Goal: Information Seeking & Learning: Check status

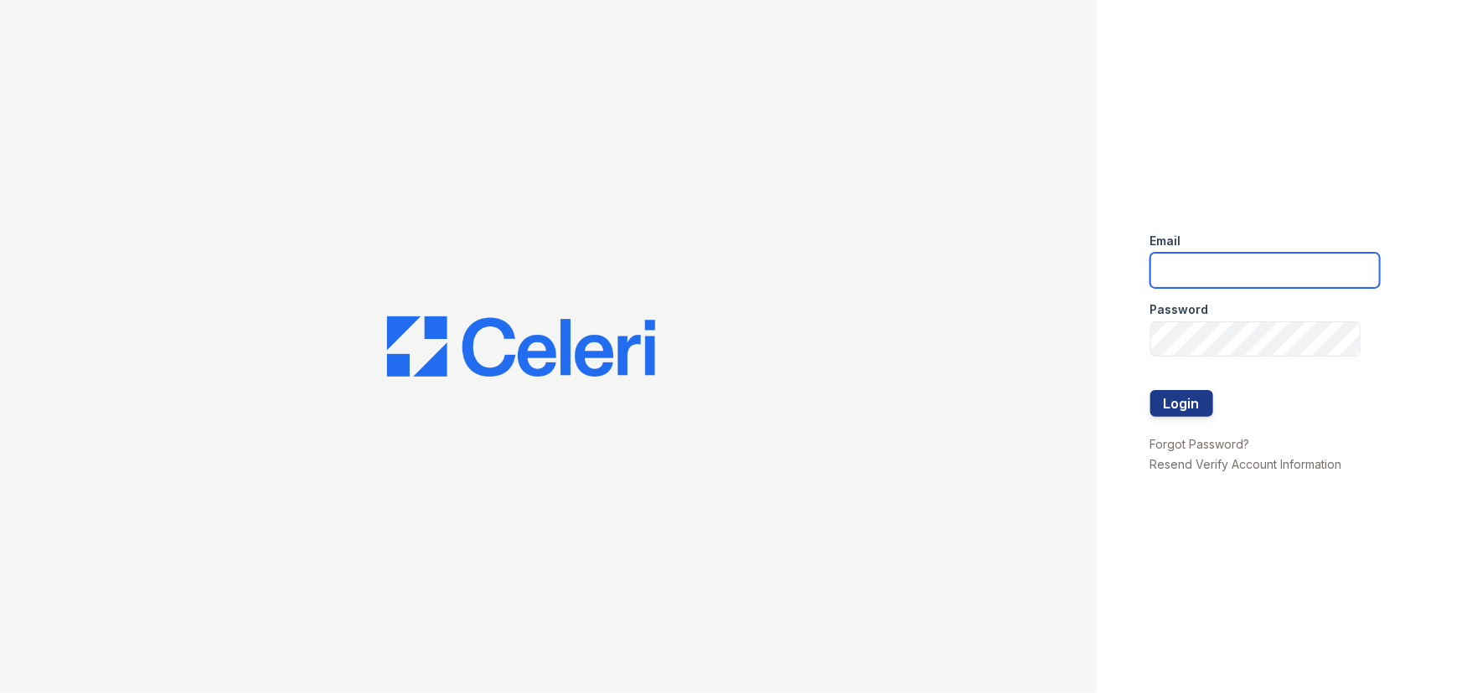
click at [1206, 273] on input "email" at bounding box center [1264, 270] width 229 height 35
type input "[EMAIL_ADDRESS][DOMAIN_NAME]"
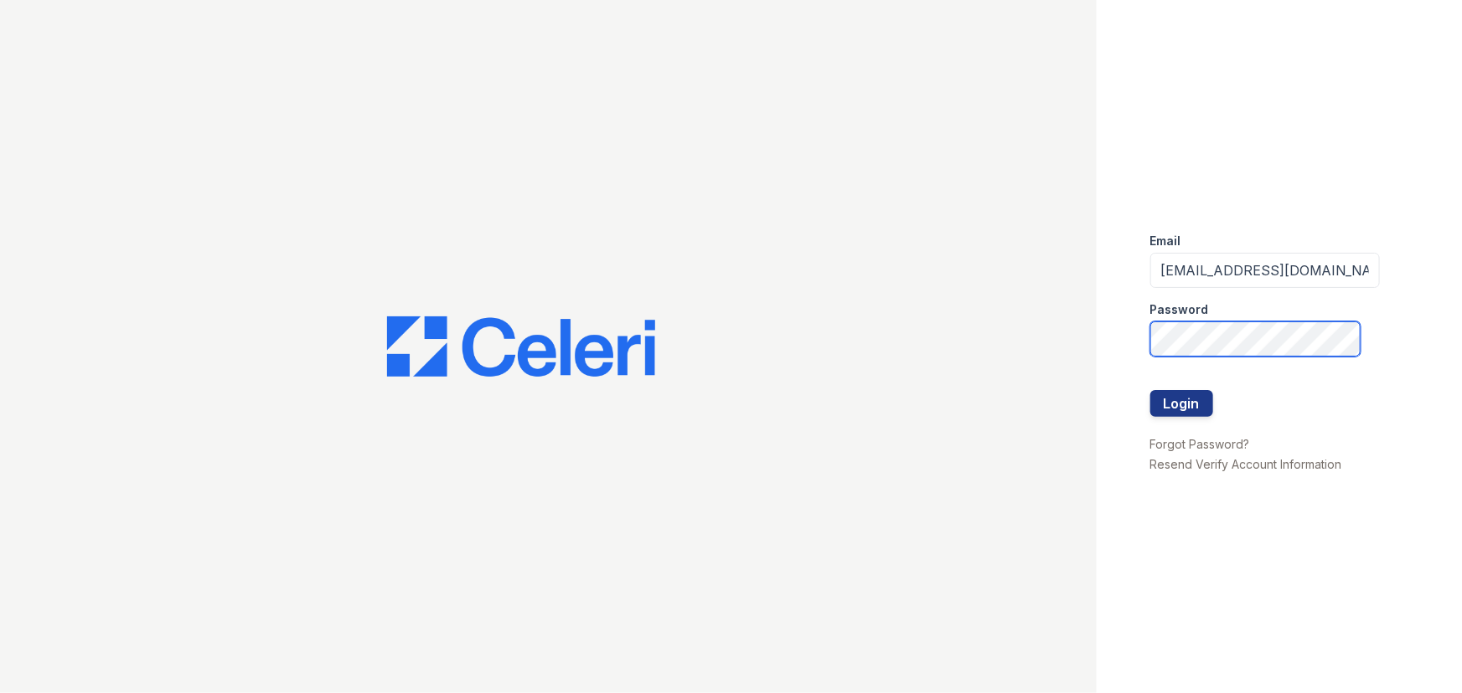
click at [1150, 390] on button "Login" at bounding box center [1181, 403] width 63 height 27
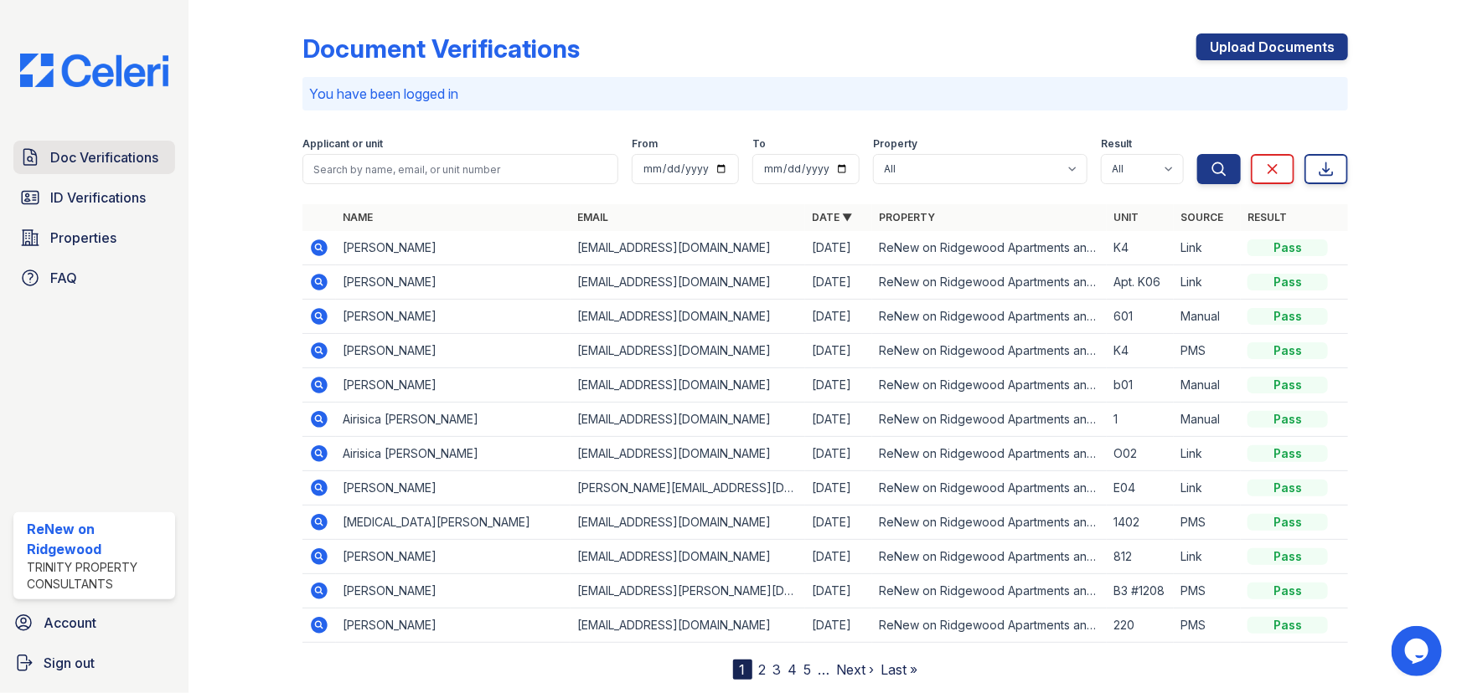
click at [70, 154] on span "Doc Verifications" at bounding box center [104, 157] width 108 height 20
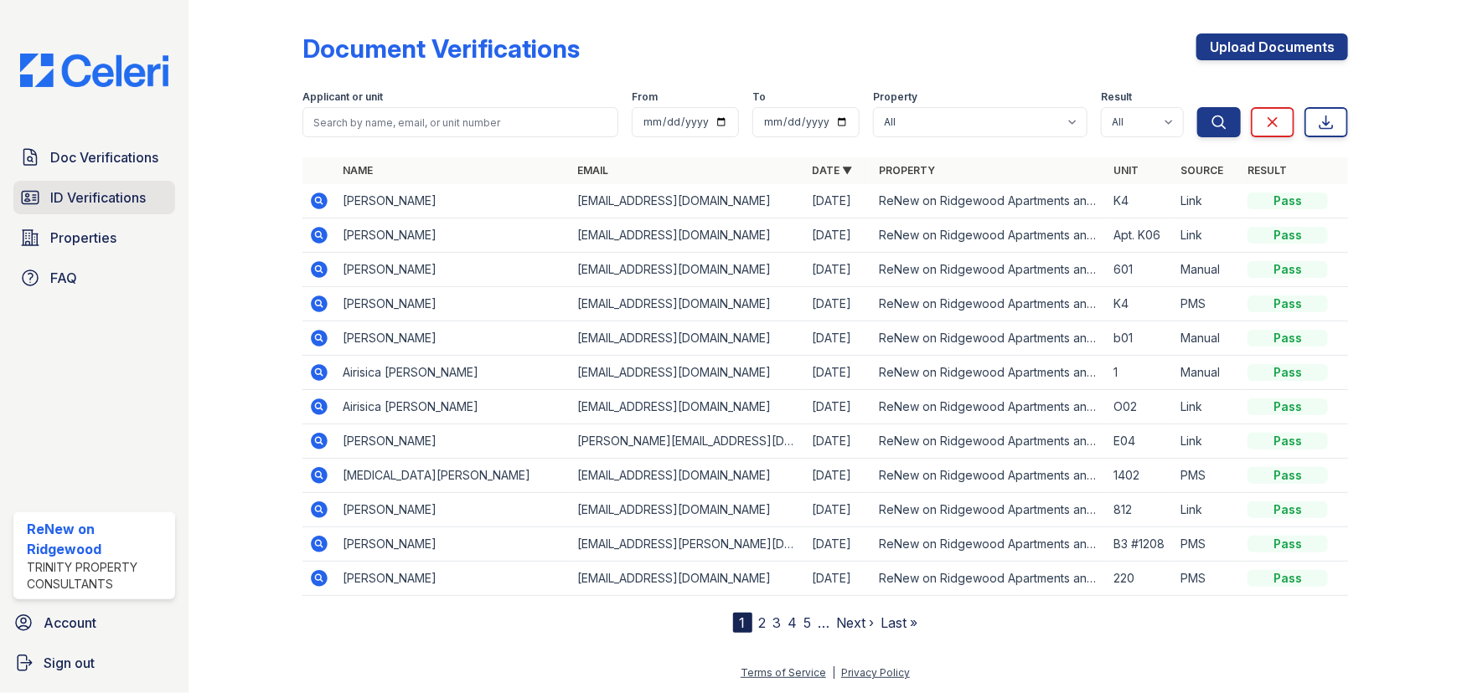
click at [112, 191] on span "ID Verifications" at bounding box center [97, 198] width 95 height 20
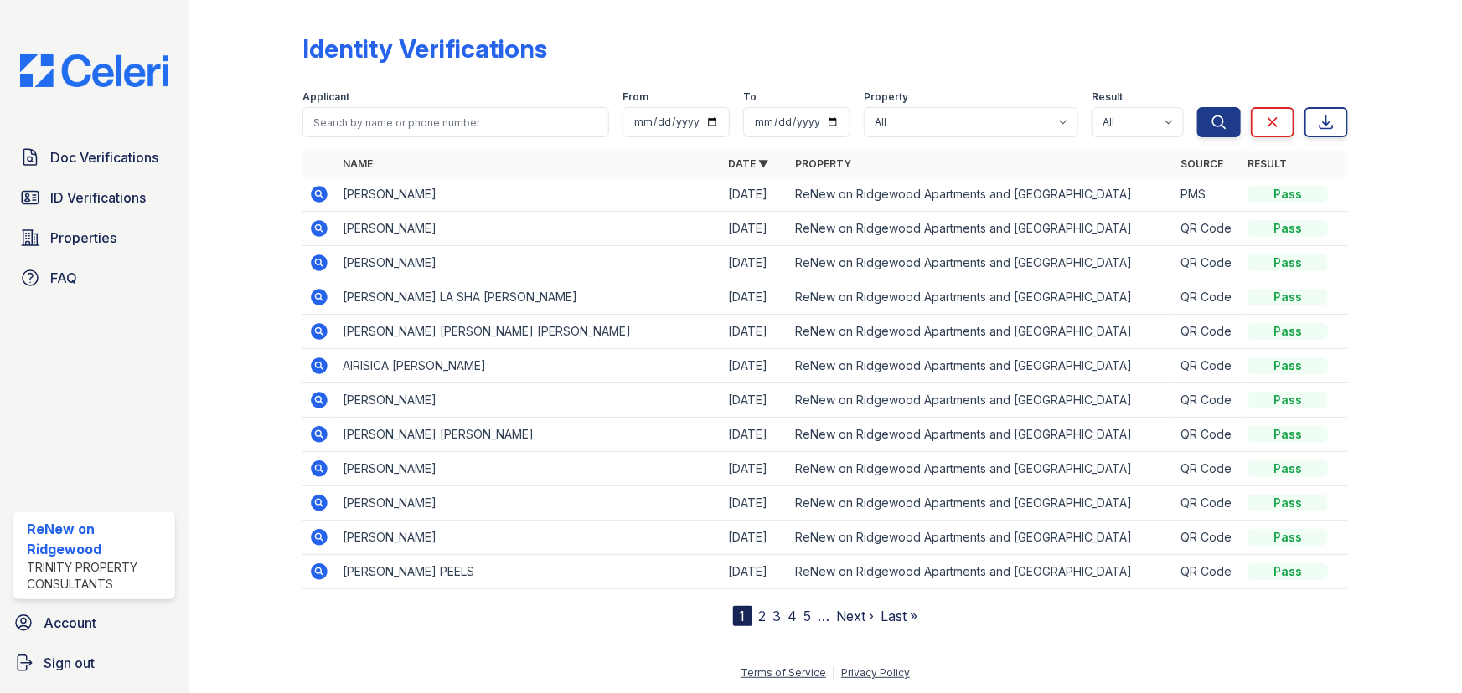
click at [313, 194] on icon at bounding box center [319, 194] width 17 height 17
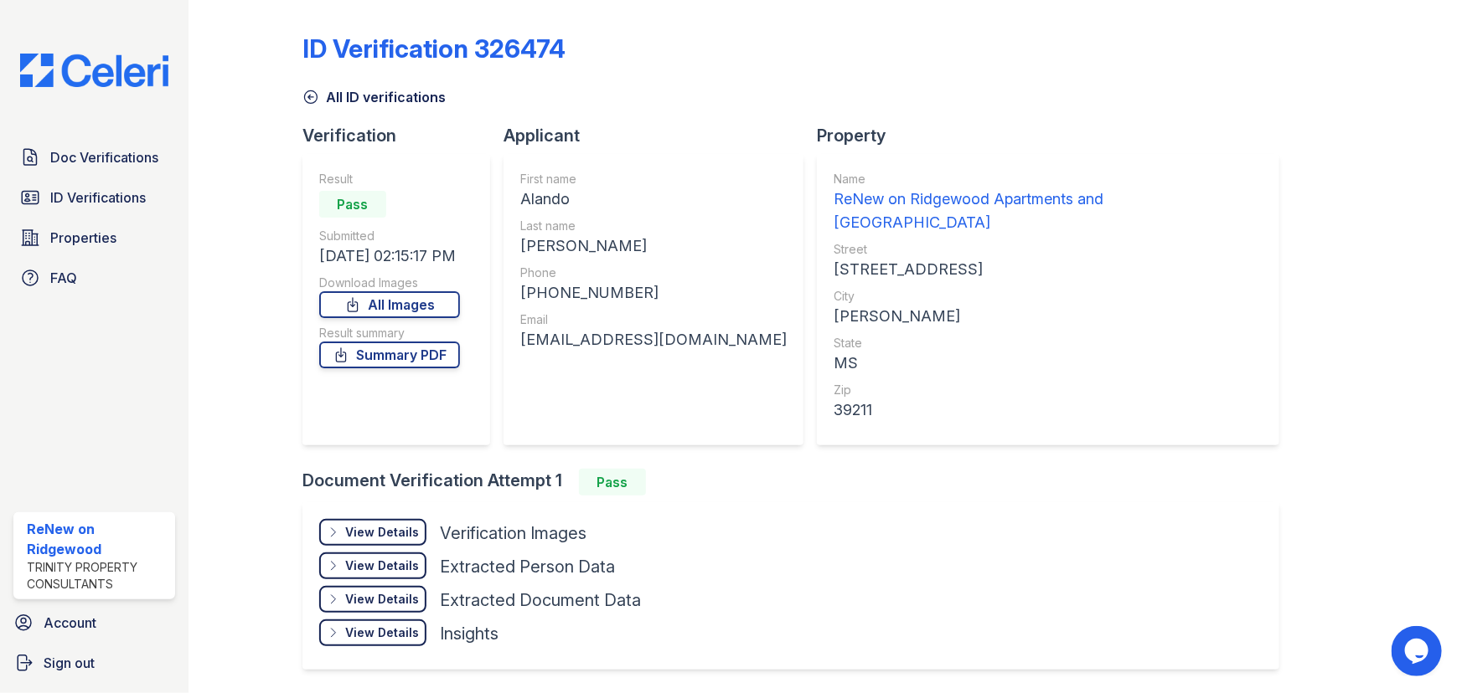
scroll to position [32, 0]
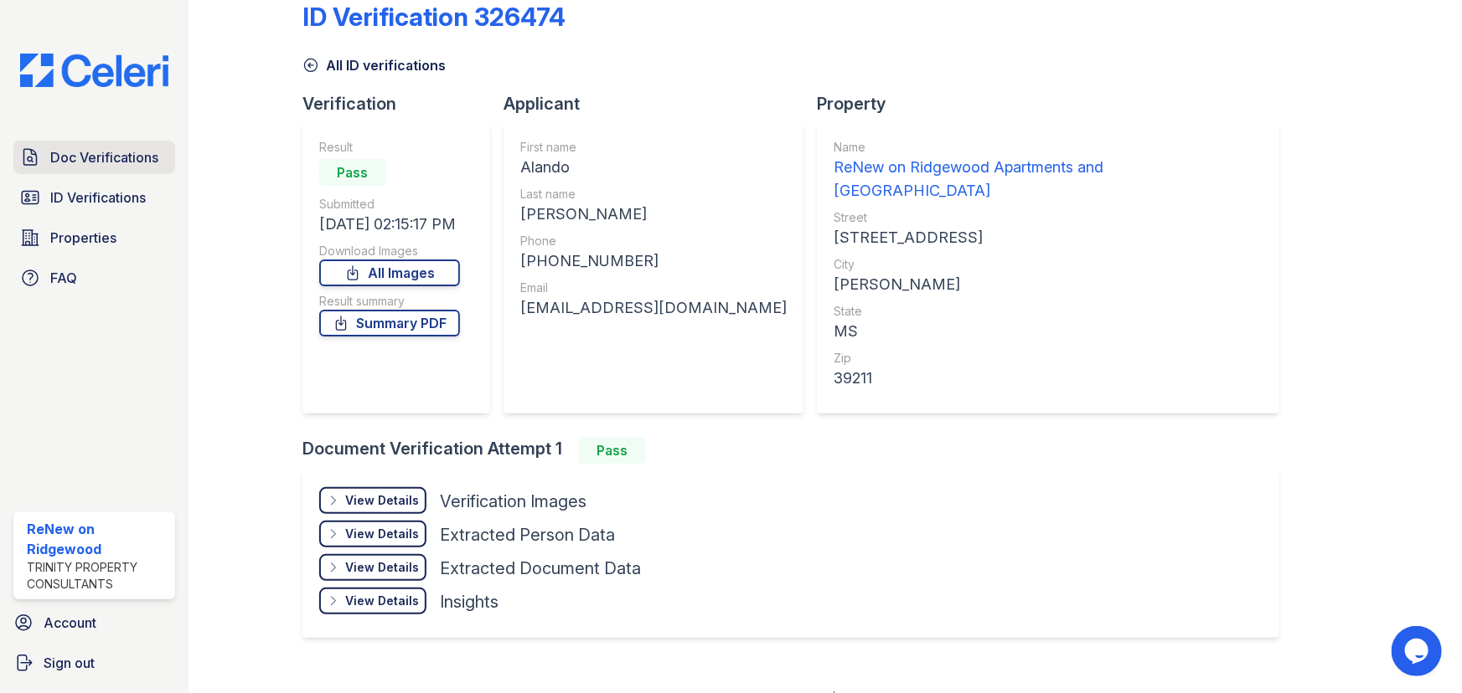
click at [58, 163] on span "Doc Verifications" at bounding box center [104, 157] width 108 height 20
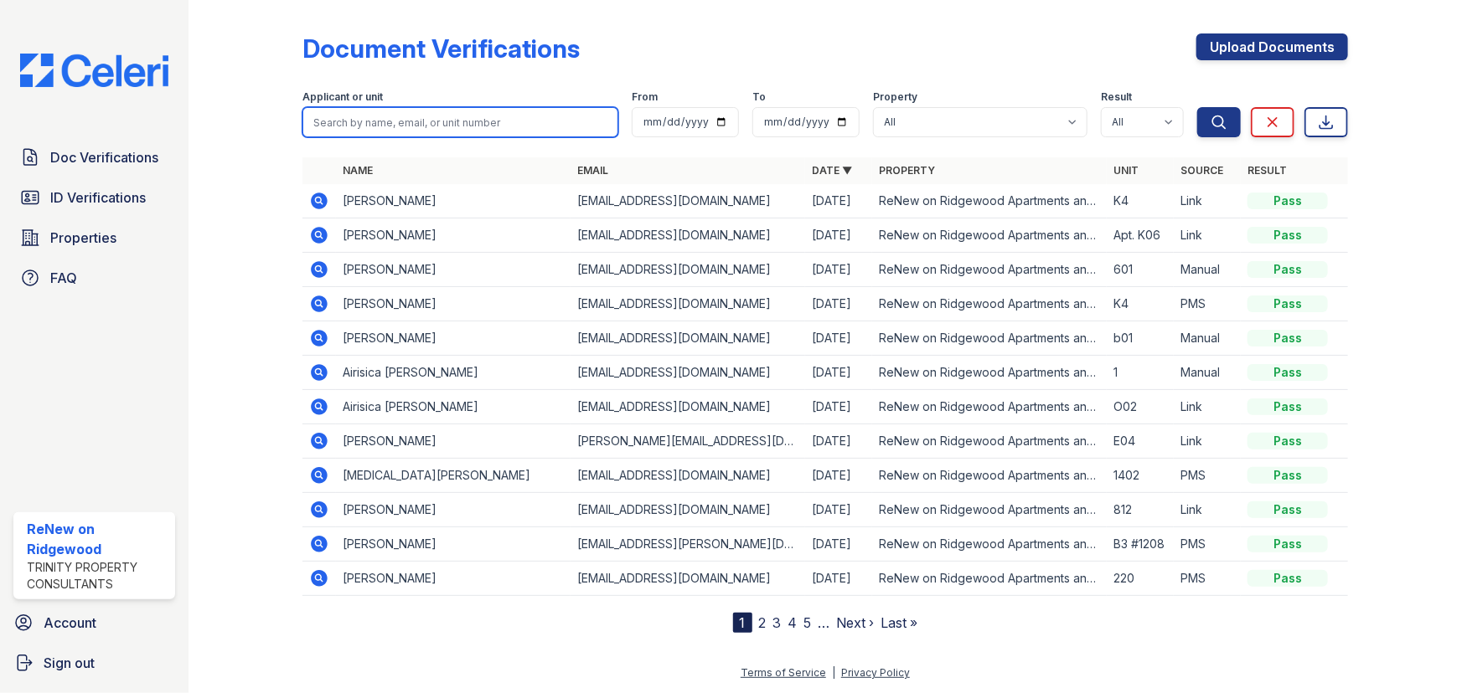
click at [378, 116] on input "search" at bounding box center [460, 122] width 316 height 30
paste input "Kofi"
type input "Kofi"
click at [1197, 107] on button "Search" at bounding box center [1219, 122] width 44 height 30
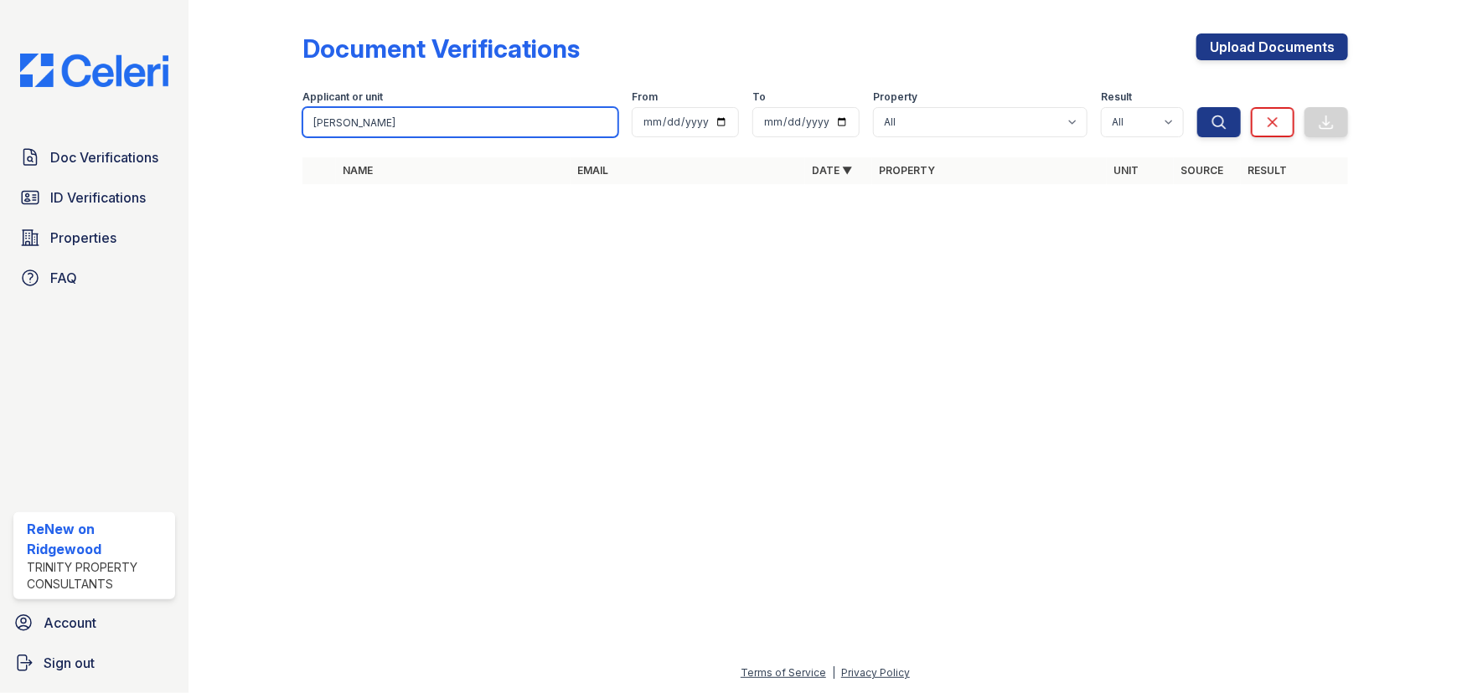
click at [412, 123] on input "Kofi" at bounding box center [460, 122] width 316 height 30
click at [1197, 107] on button "Search" at bounding box center [1219, 122] width 44 height 30
click at [343, 124] on input "Kofi" at bounding box center [460, 122] width 316 height 30
click at [1197, 107] on button "Search" at bounding box center [1219, 122] width 44 height 30
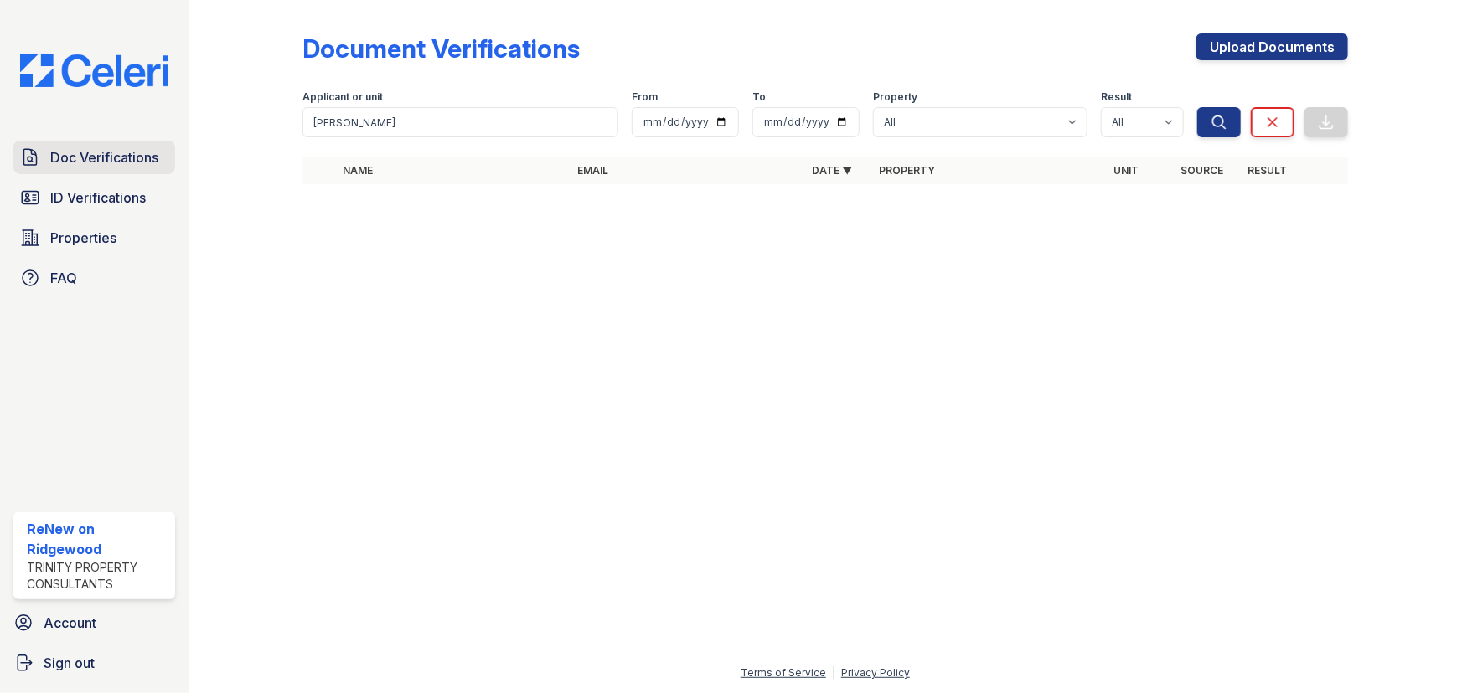
click at [107, 157] on span "Doc Verifications" at bounding box center [104, 157] width 108 height 20
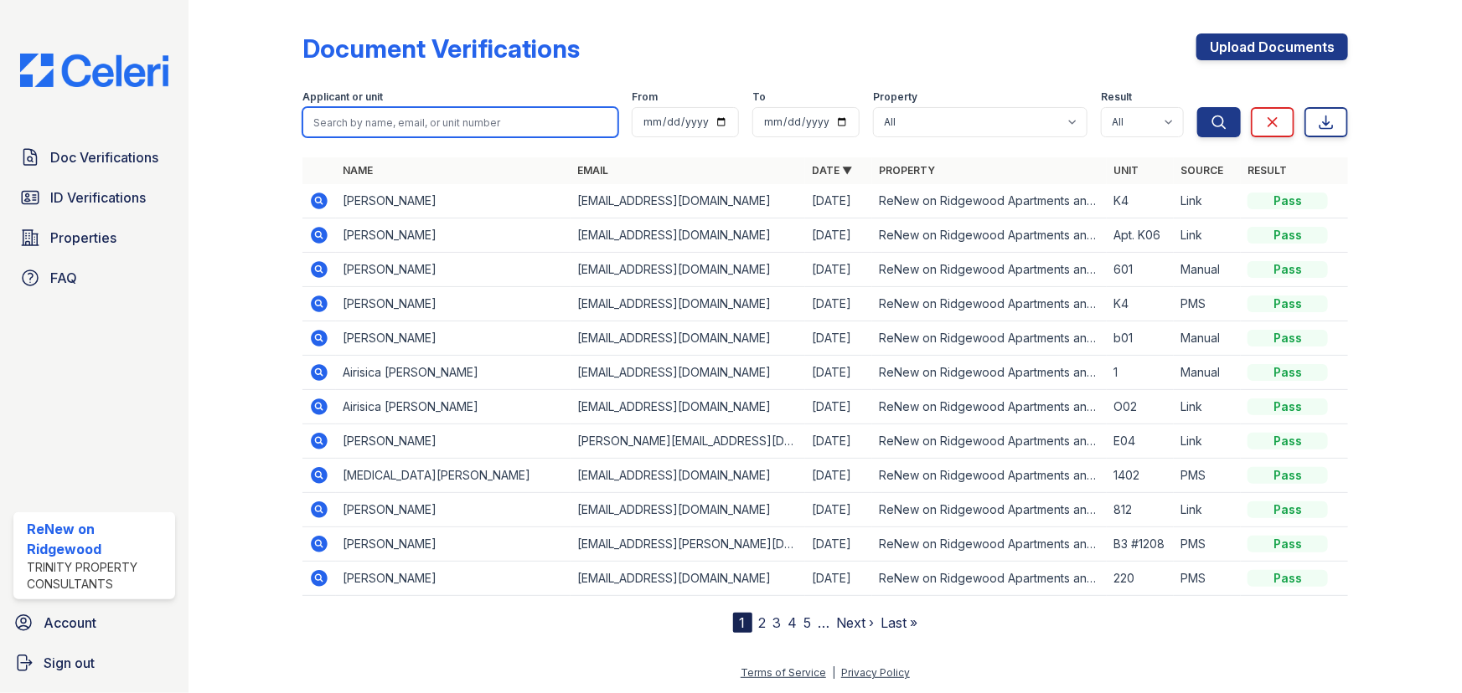
click at [368, 122] on input "search" at bounding box center [460, 122] width 316 height 30
type input "kofi"
click at [1197, 107] on button "Search" at bounding box center [1219, 122] width 44 height 30
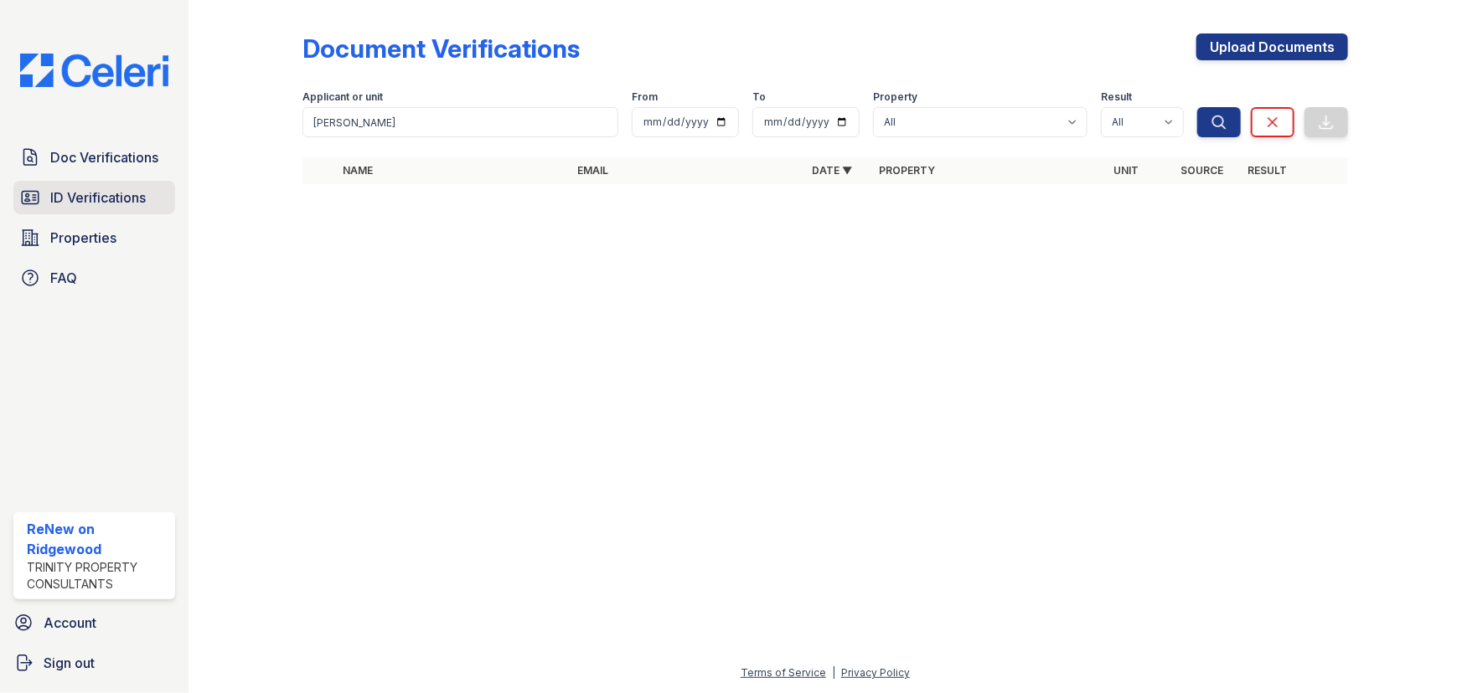
click at [59, 209] on link "ID Verifications" at bounding box center [94, 198] width 162 height 34
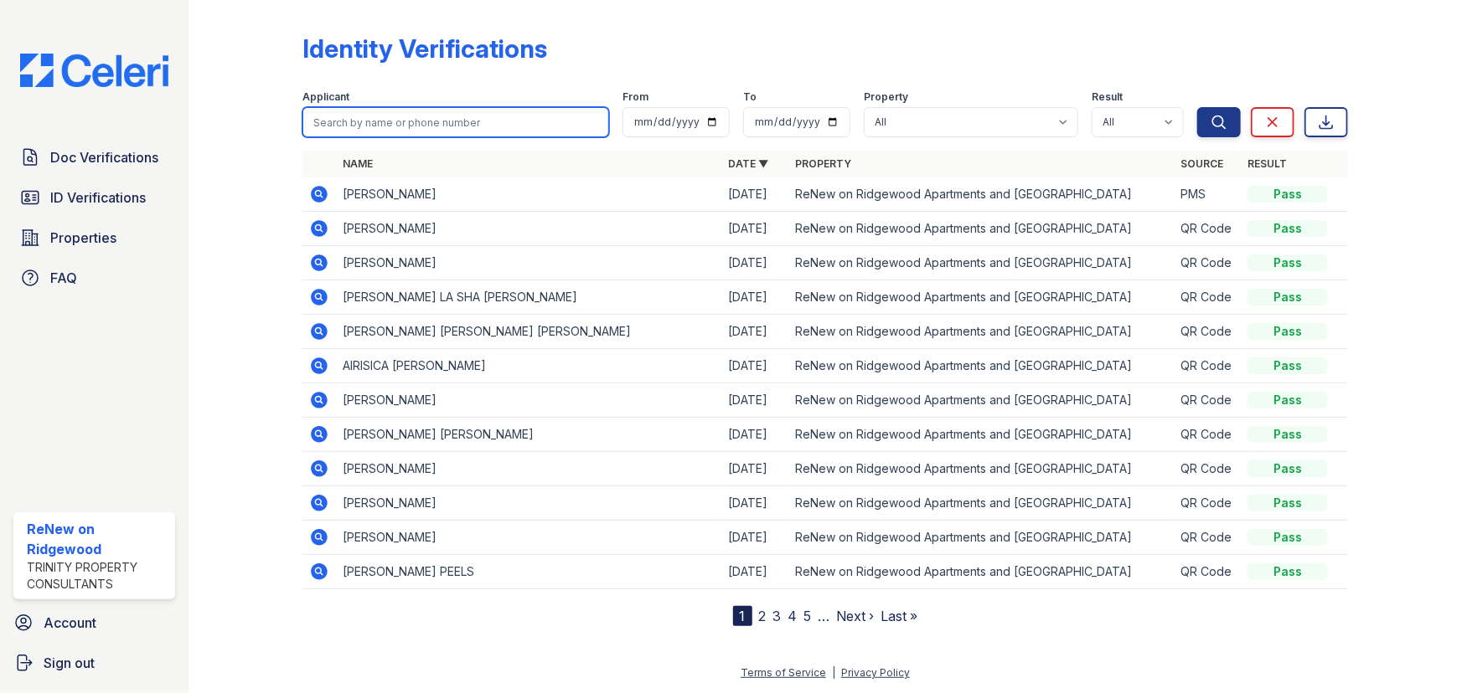
click at [399, 115] on input "search" at bounding box center [455, 122] width 307 height 30
type input "kofi"
click at [1197, 107] on button "Search" at bounding box center [1219, 122] width 44 height 30
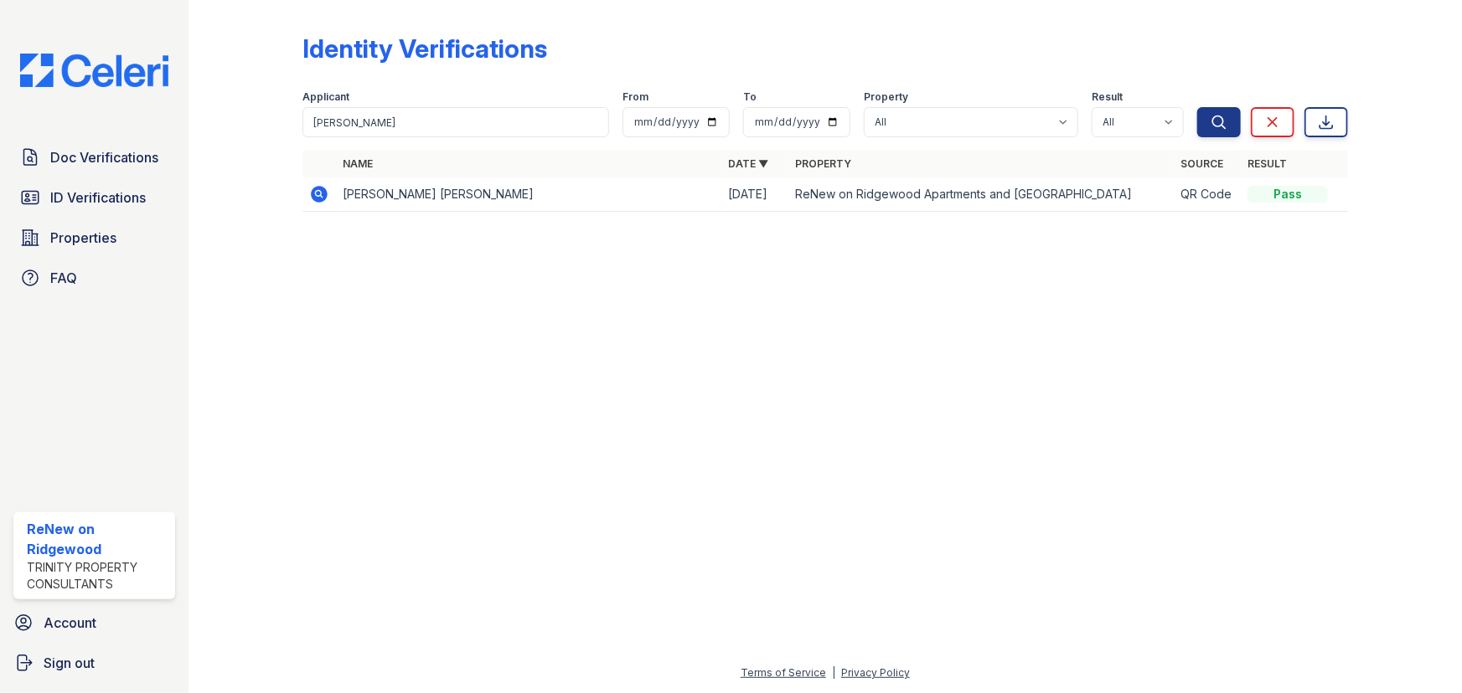
click at [319, 190] on icon at bounding box center [319, 194] width 20 height 20
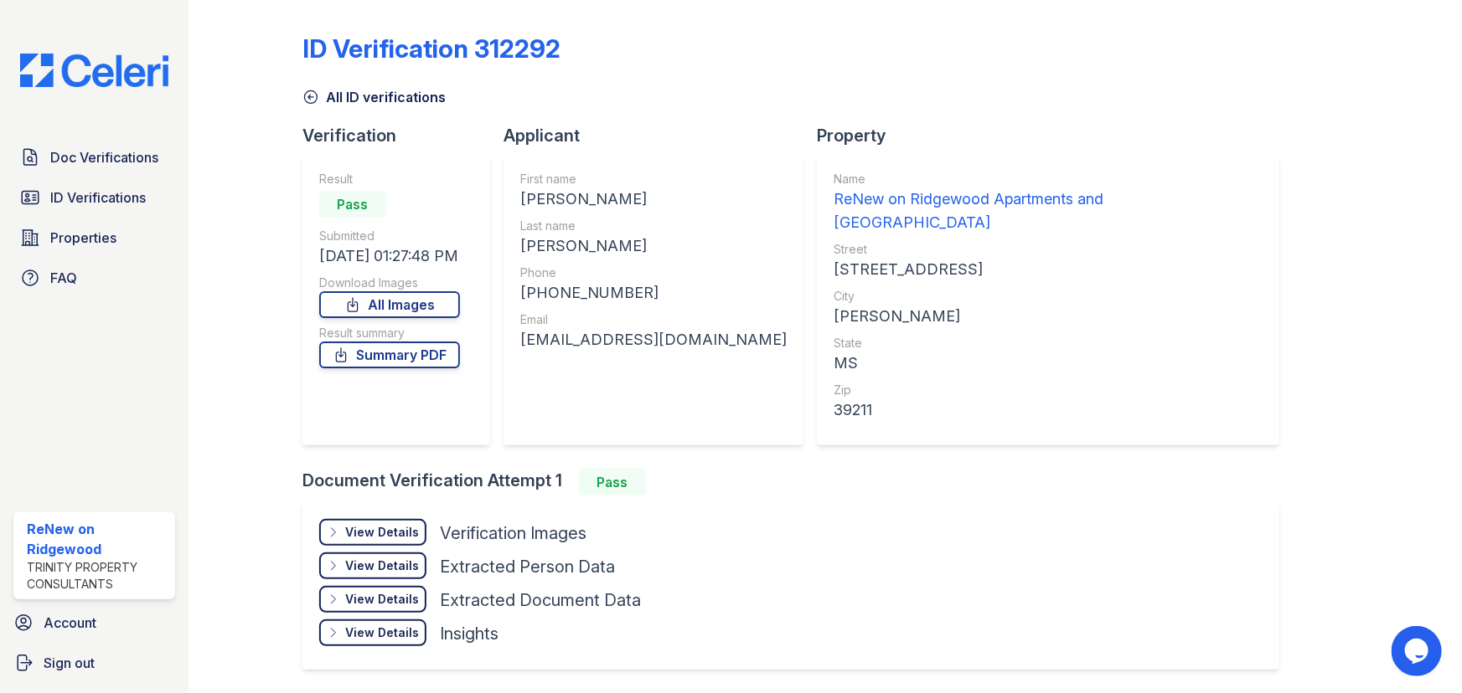
scroll to position [32, 0]
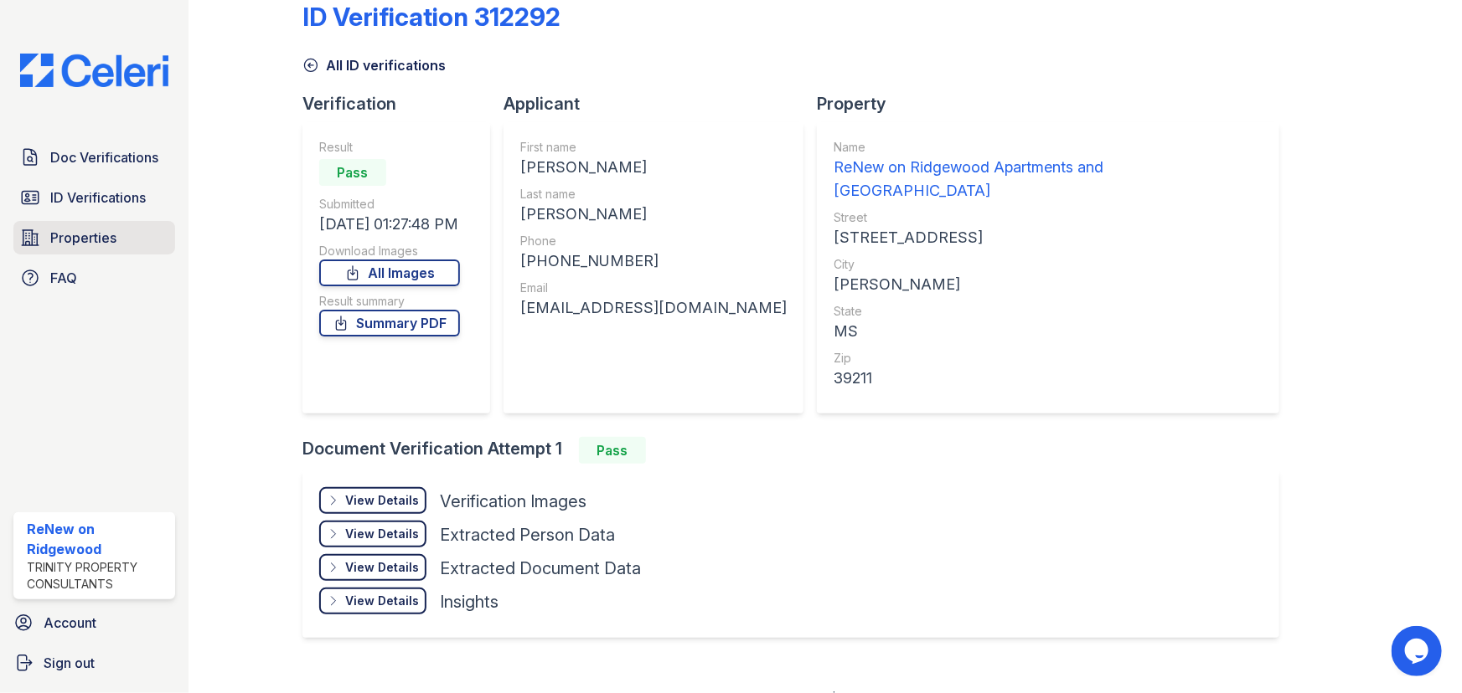
click at [95, 228] on span "Properties" at bounding box center [83, 238] width 66 height 20
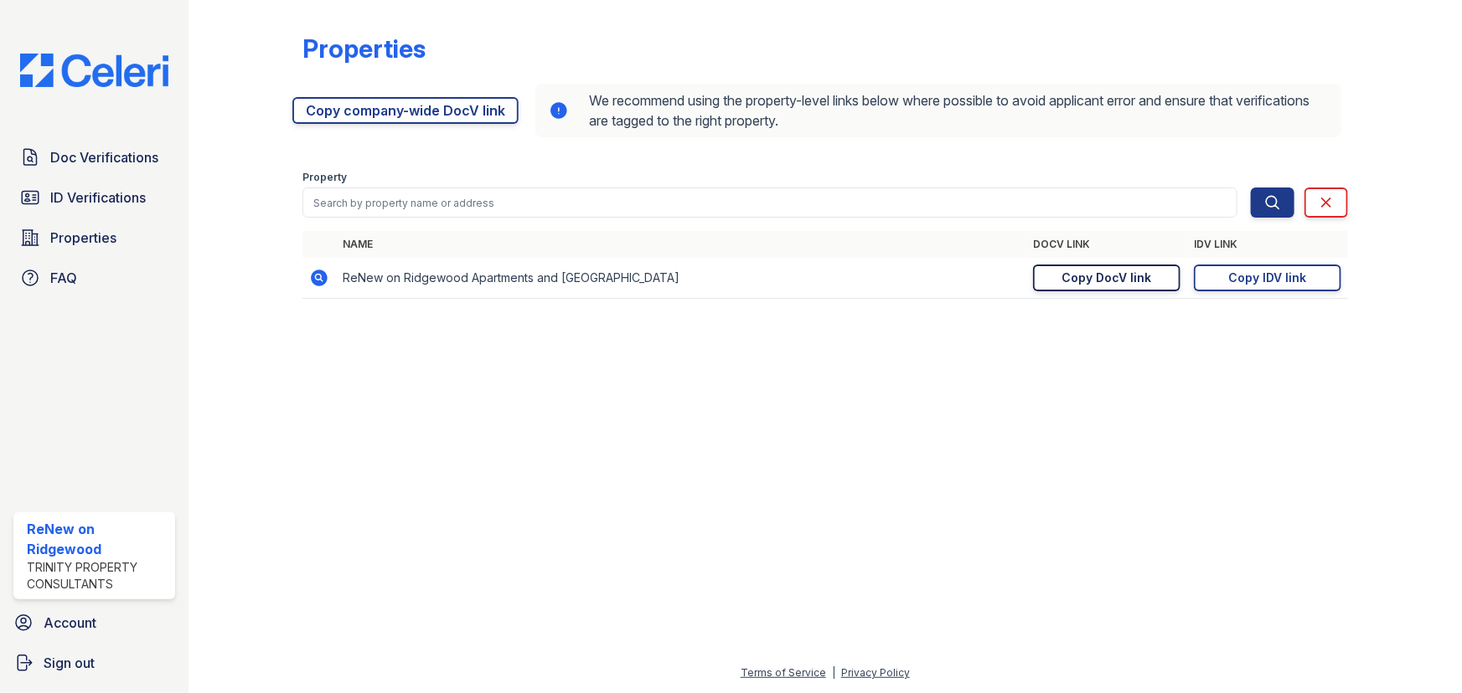
click at [1132, 281] on div "Copy DocV link" at bounding box center [1107, 278] width 90 height 17
drag, startPoint x: 1254, startPoint y: 283, endPoint x: 1214, endPoint y: 286, distance: 40.3
click at [1255, 283] on div "Copy IDV link" at bounding box center [1268, 278] width 78 height 17
click at [69, 159] on span "Doc Verifications" at bounding box center [104, 157] width 108 height 20
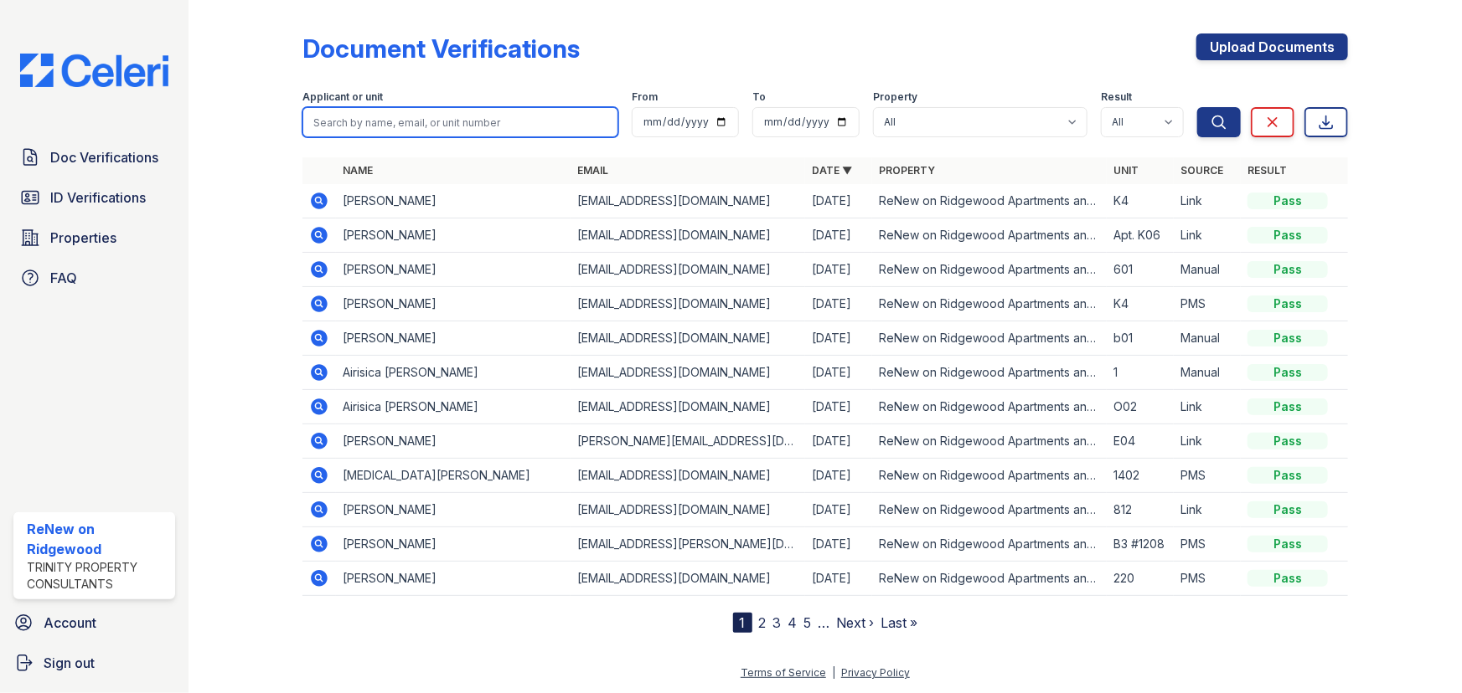
click at [382, 120] on input "search" at bounding box center [460, 122] width 316 height 30
paste input "Jovonda"
type input "Jovonda"
click at [1197, 107] on button "Search" at bounding box center [1219, 122] width 44 height 30
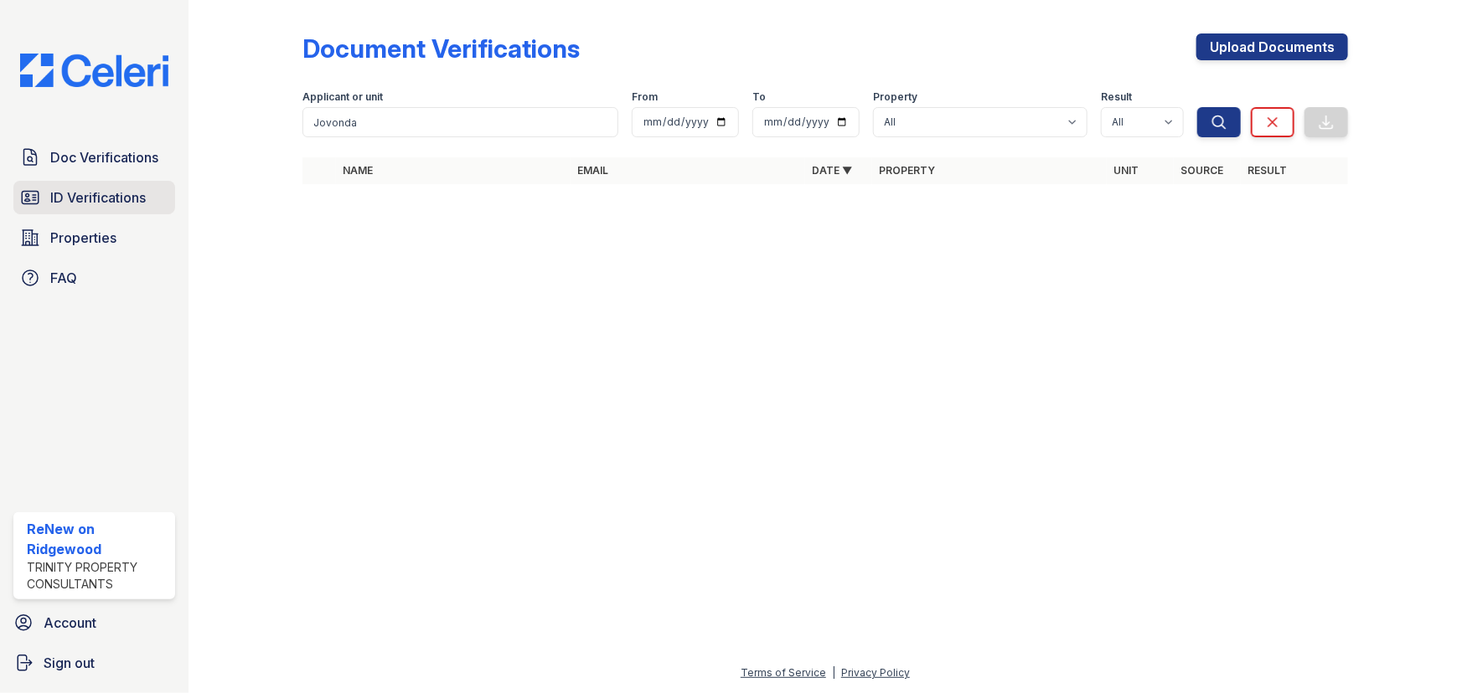
click at [109, 209] on link "ID Verifications" at bounding box center [94, 198] width 162 height 34
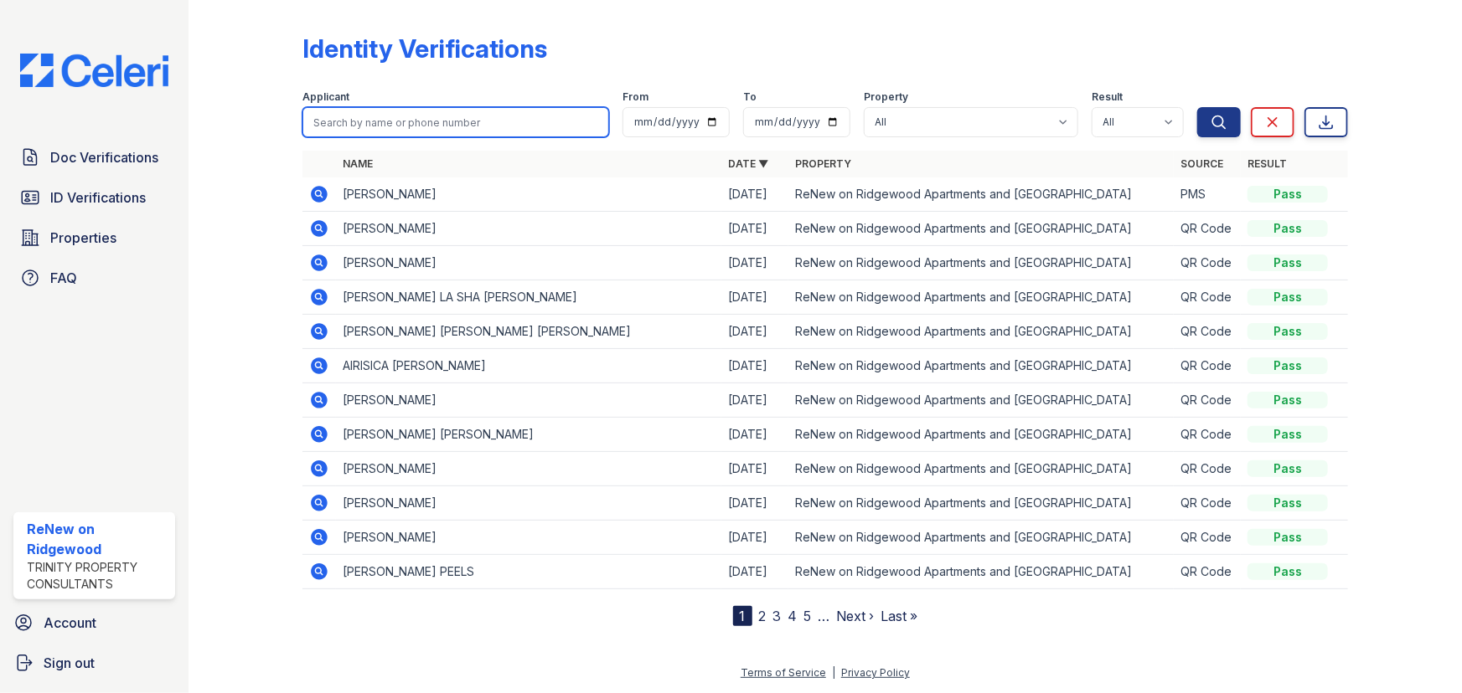
click at [346, 121] on input "search" at bounding box center [455, 122] width 307 height 30
paste input "Jovonda"
type input "Jovonda"
click at [1197, 107] on button "Search" at bounding box center [1219, 122] width 44 height 30
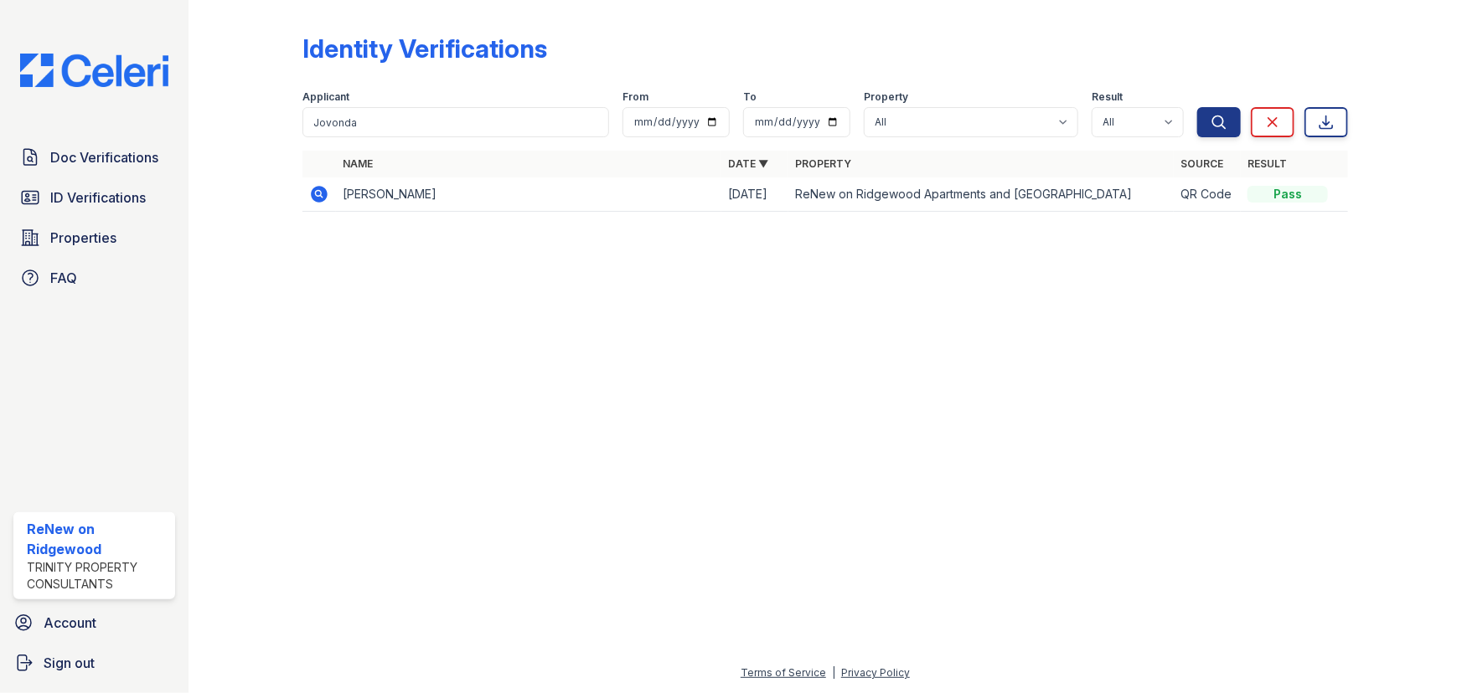
click at [312, 193] on icon at bounding box center [319, 194] width 17 height 17
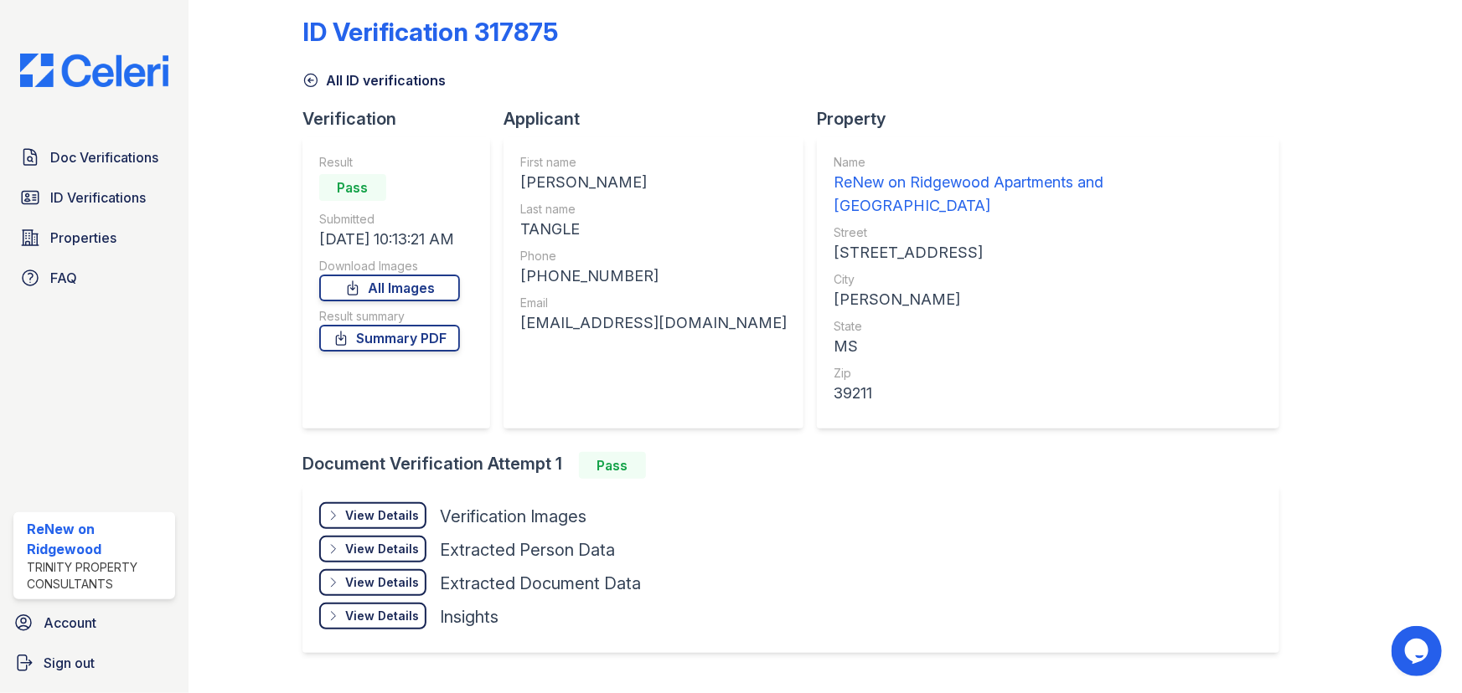
scroll to position [32, 0]
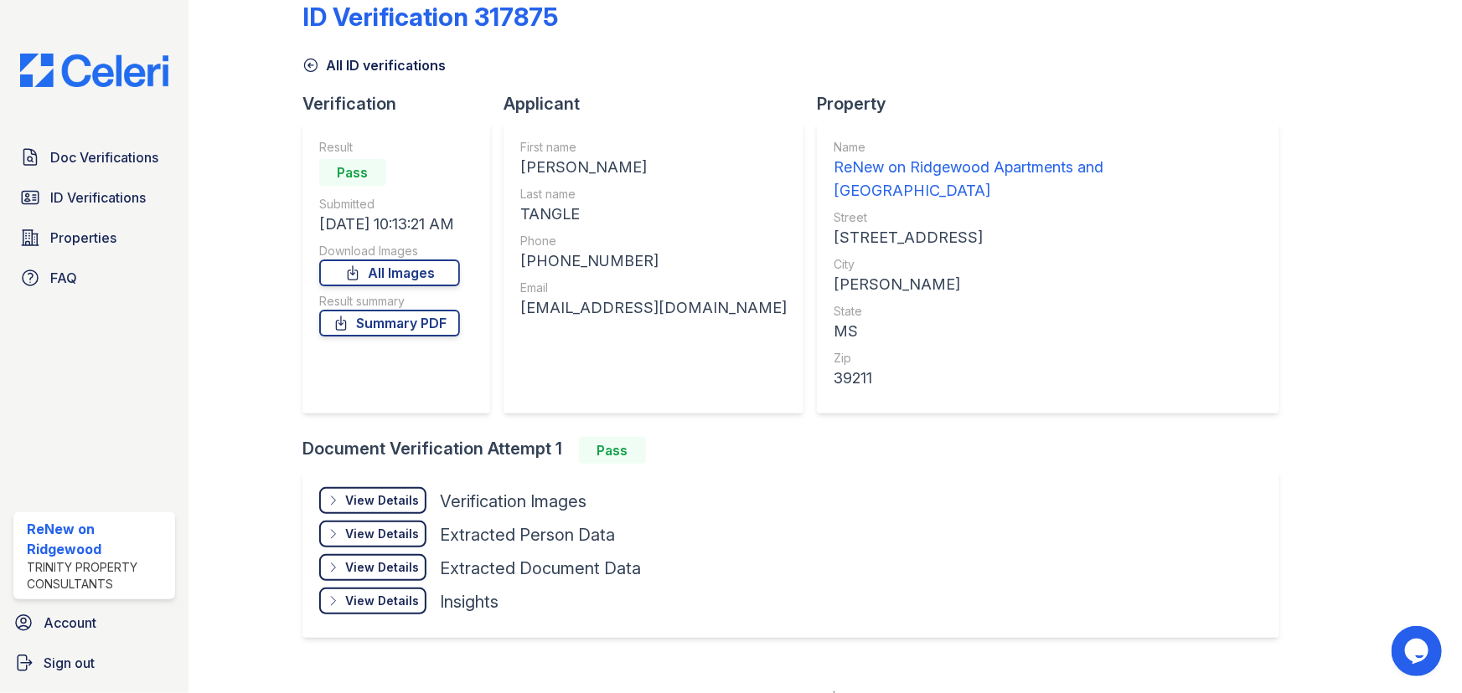
click at [369, 492] on div "View Details" at bounding box center [382, 500] width 74 height 17
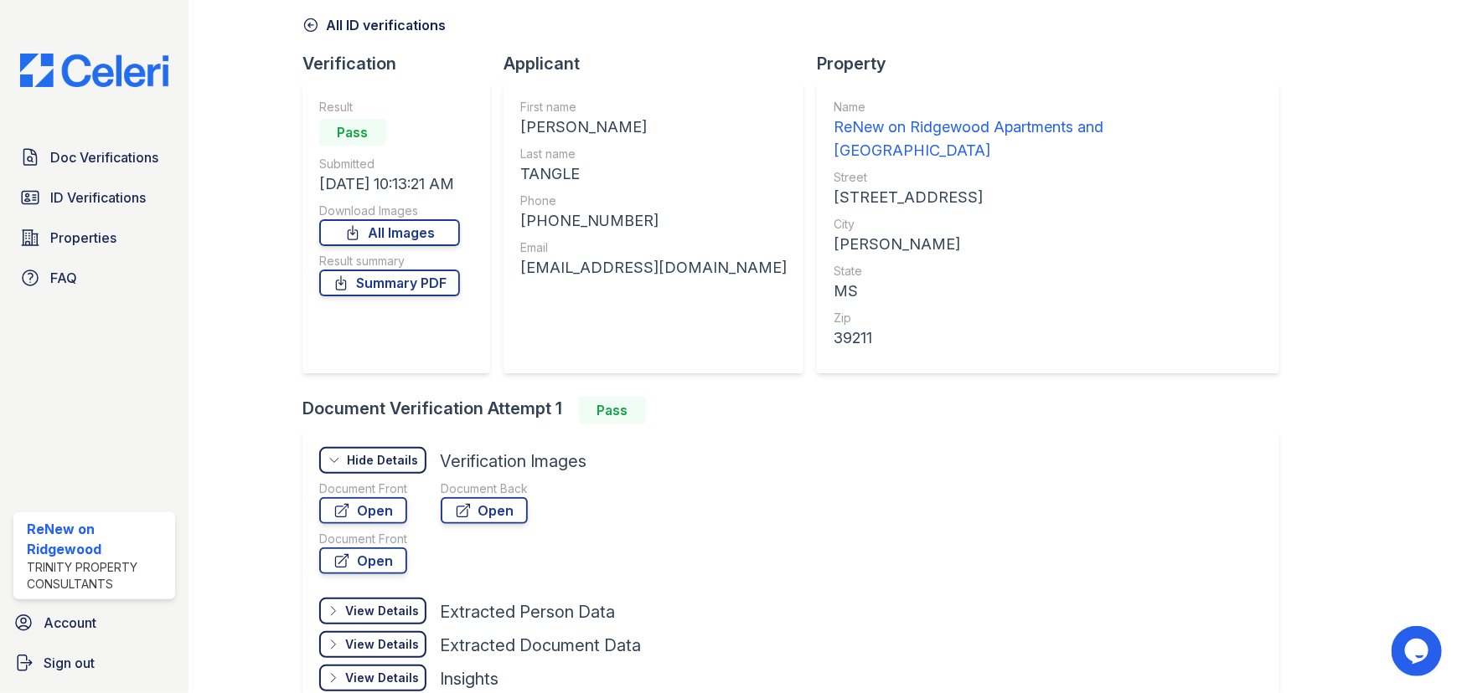
scroll to position [149, 0]
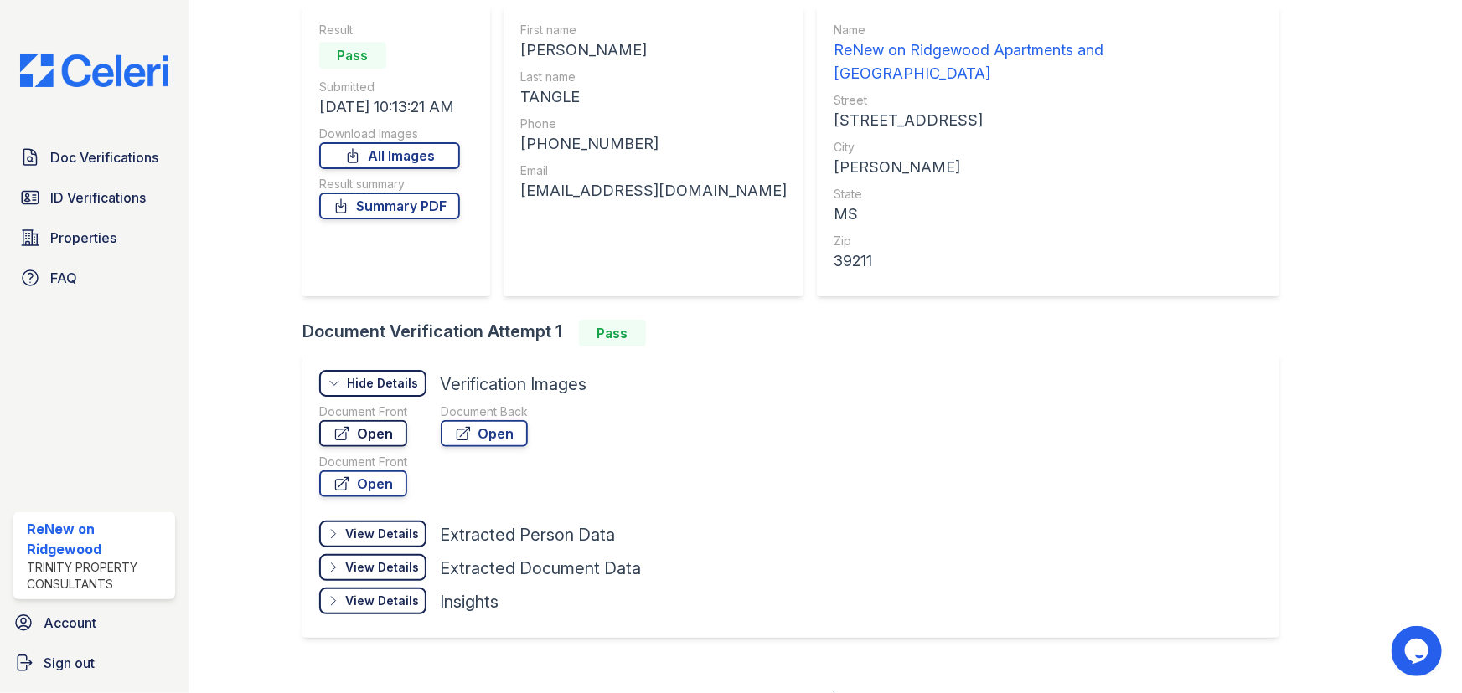
click at [399, 420] on link "Open" at bounding box center [363, 433] width 88 height 27
click at [501, 420] on link "Open" at bounding box center [484, 433] width 87 height 27
click at [75, 209] on link "ID Verifications" at bounding box center [94, 198] width 162 height 34
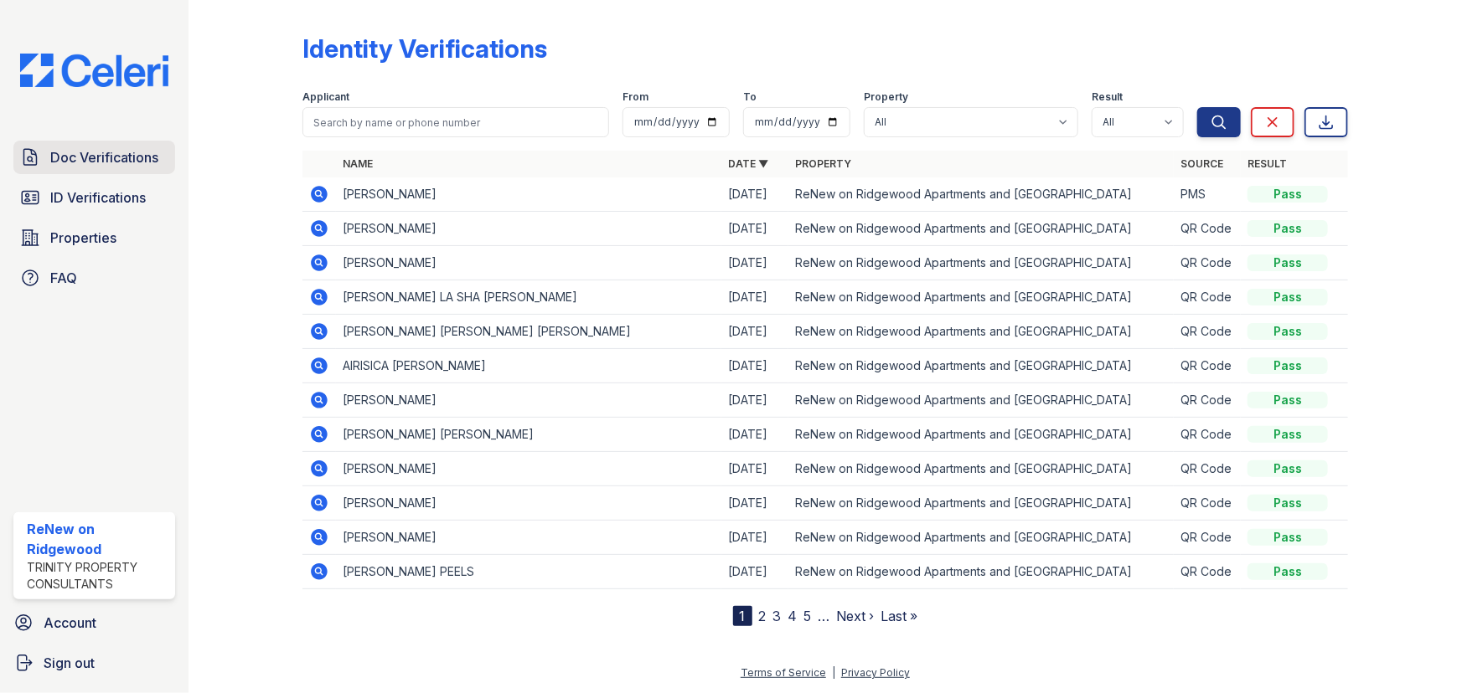
click at [105, 171] on link "Doc Verifications" at bounding box center [94, 158] width 162 height 34
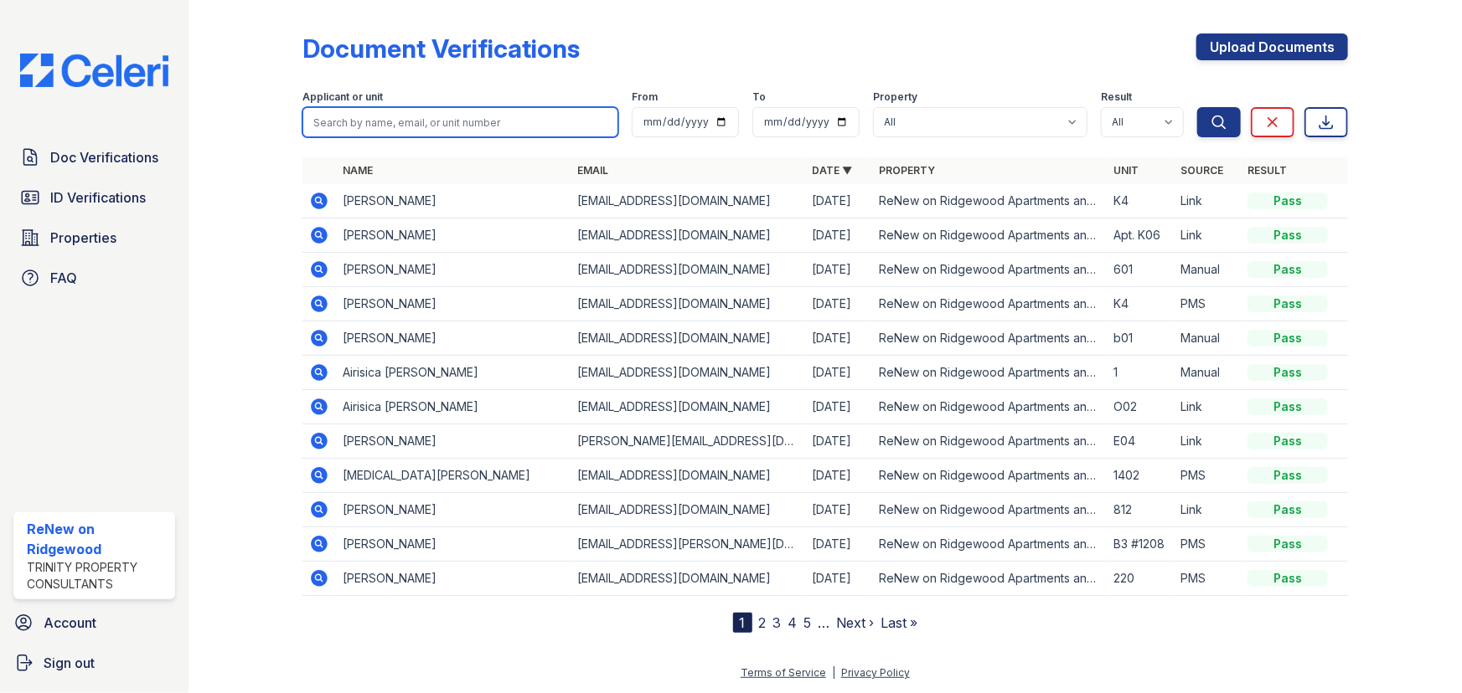
click at [376, 126] on input "search" at bounding box center [460, 122] width 316 height 30
paste input "Jovonda"
type input "Jovonda"
click at [1197, 107] on button "Search" at bounding box center [1219, 122] width 44 height 30
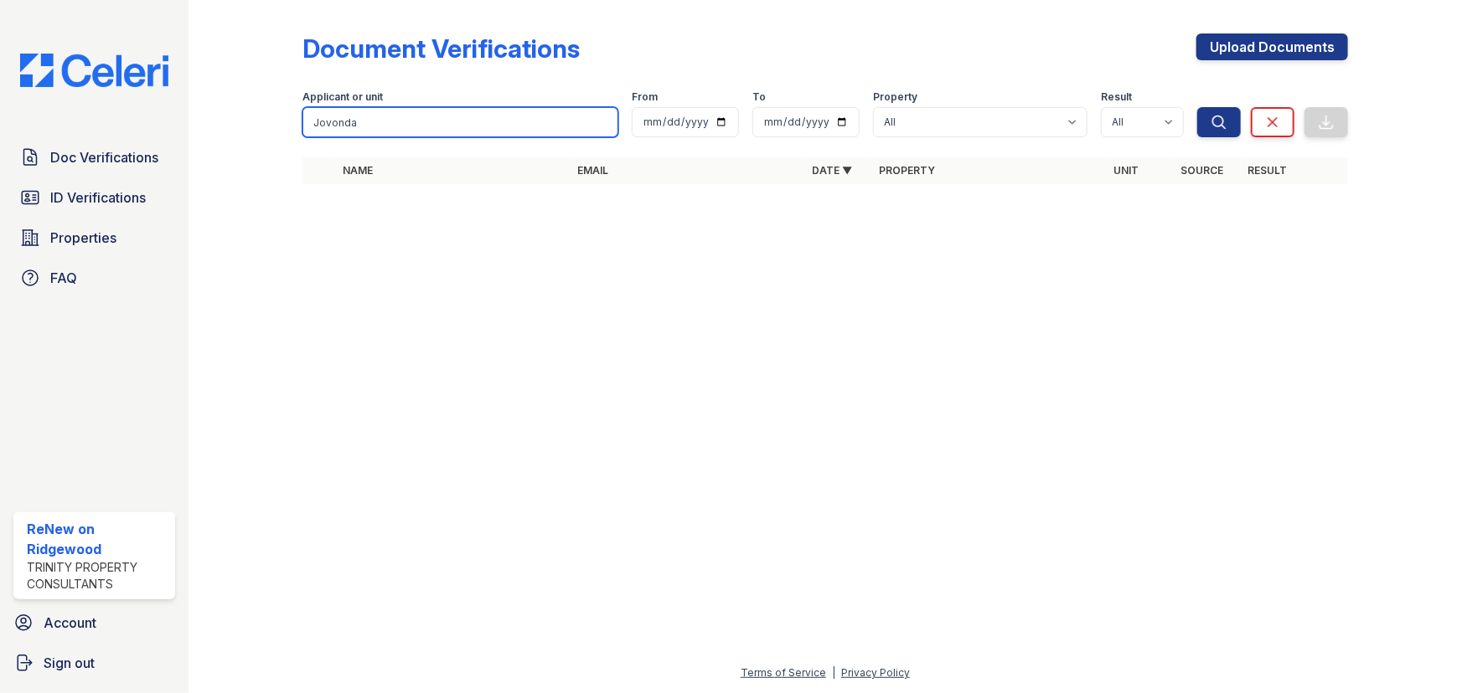
click at [358, 125] on input "Jovonda" at bounding box center [460, 122] width 316 height 30
click at [1197, 107] on button "Search" at bounding box center [1219, 122] width 44 height 30
click button "Search" at bounding box center [1219, 122] width 44 height 30
click at [83, 250] on link "Properties" at bounding box center [94, 238] width 162 height 34
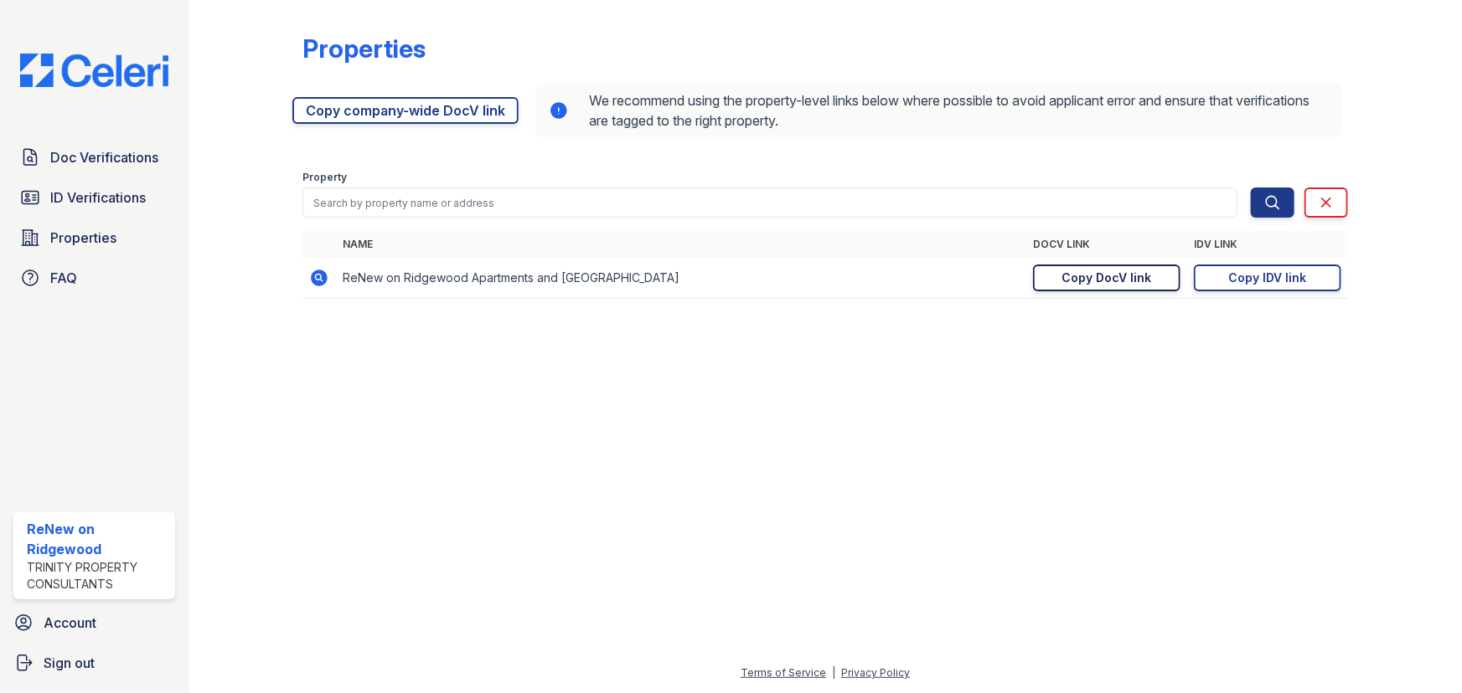
click at [1106, 287] on link "Copy DocV link Copy link" at bounding box center [1106, 278] width 147 height 27
